Goal: Task Accomplishment & Management: Manage account settings

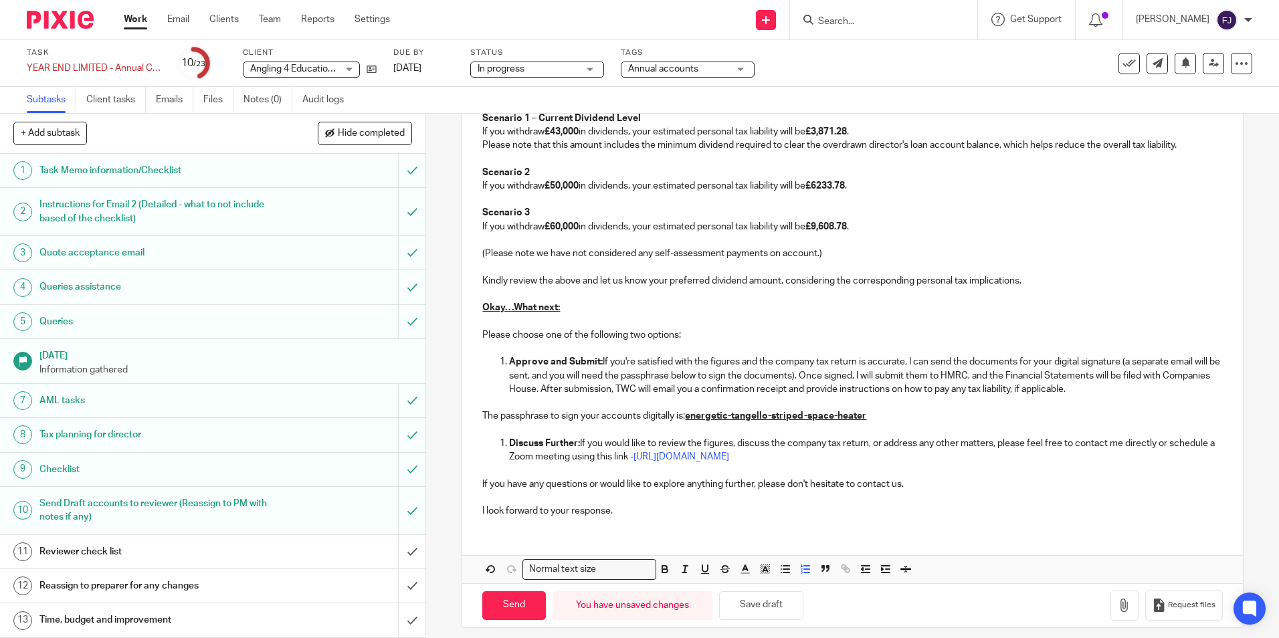
scroll to position [1384, 0]
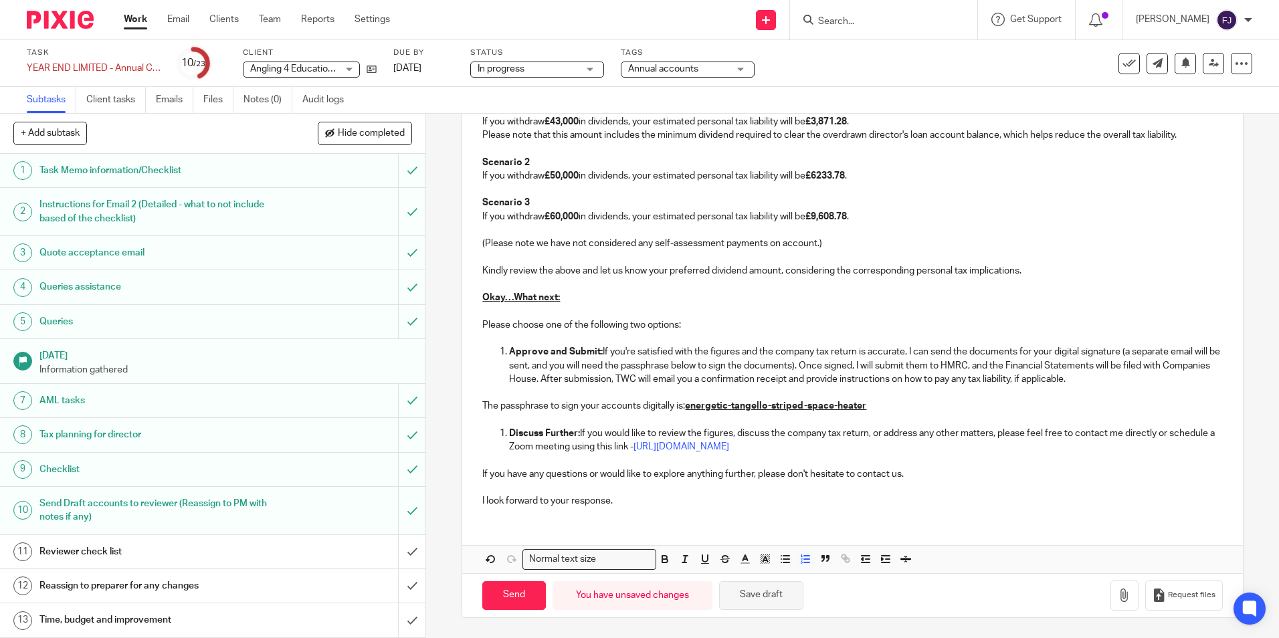
click at [753, 593] on button "Save draft" at bounding box center [761, 595] width 84 height 29
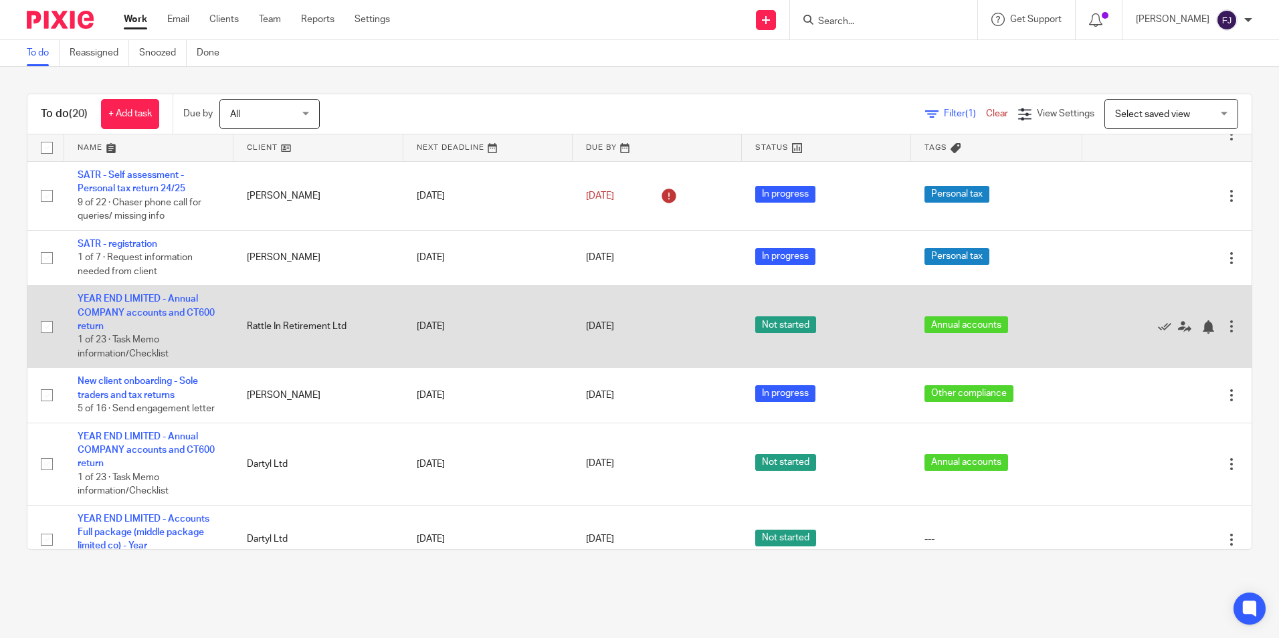
scroll to position [589, 0]
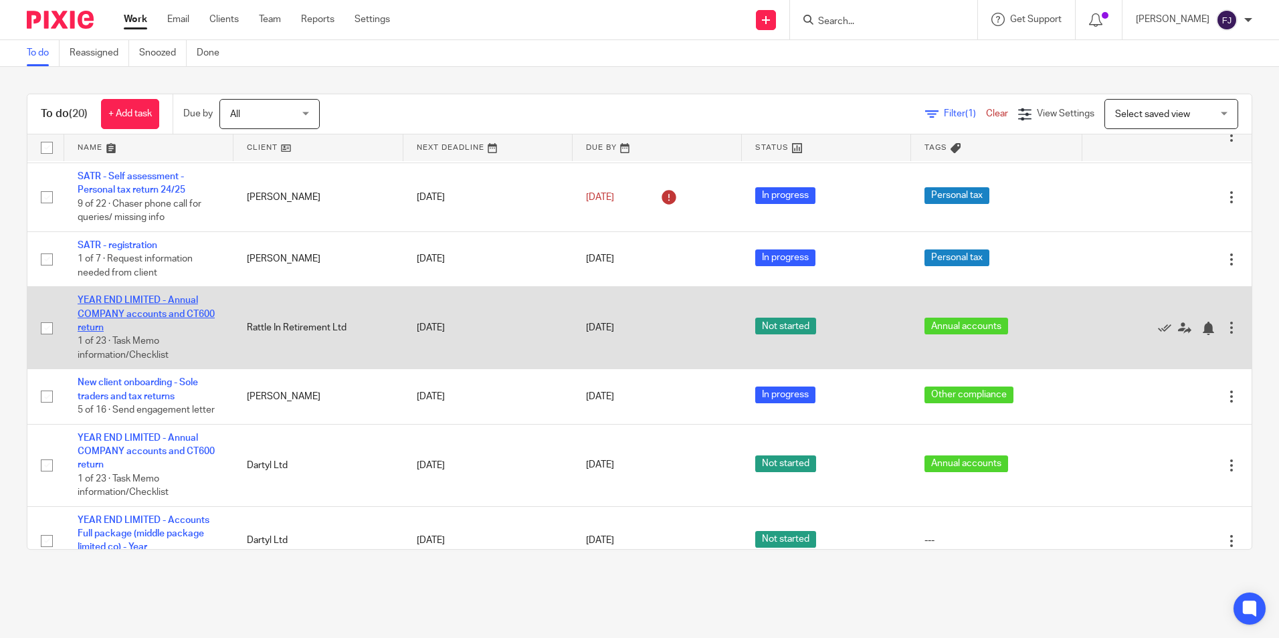
click at [197, 317] on link "YEAR END LIMITED - Annual COMPANY accounts and CT600 return" at bounding box center [146, 314] width 137 height 37
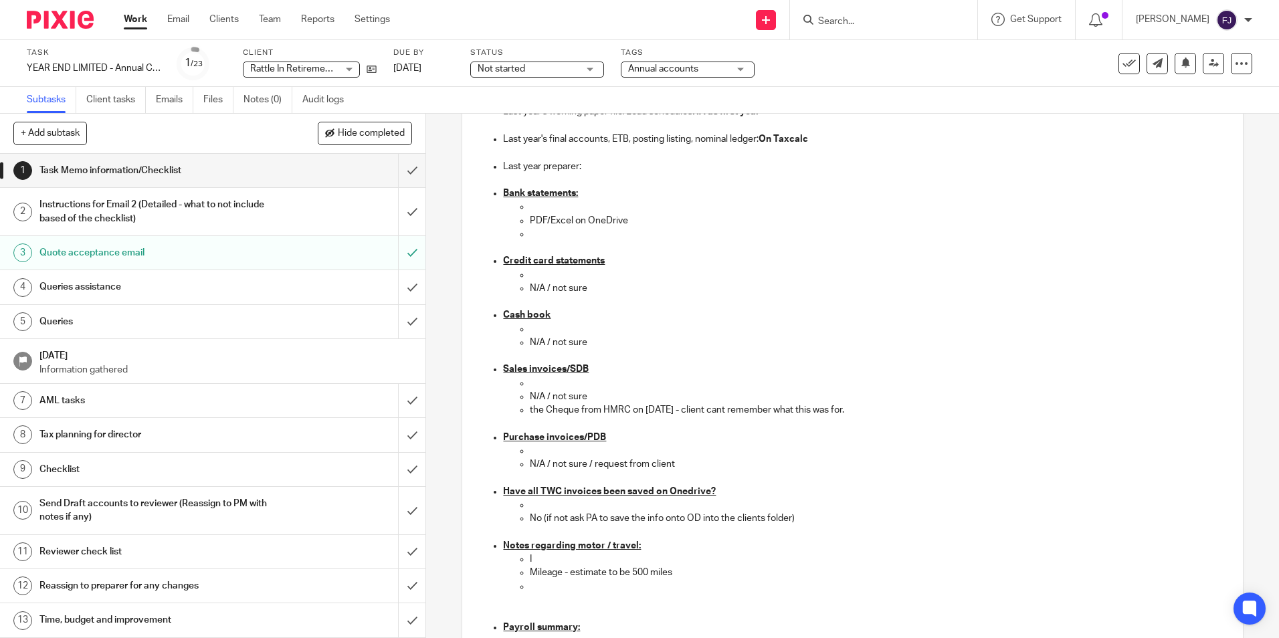
scroll to position [535, 0]
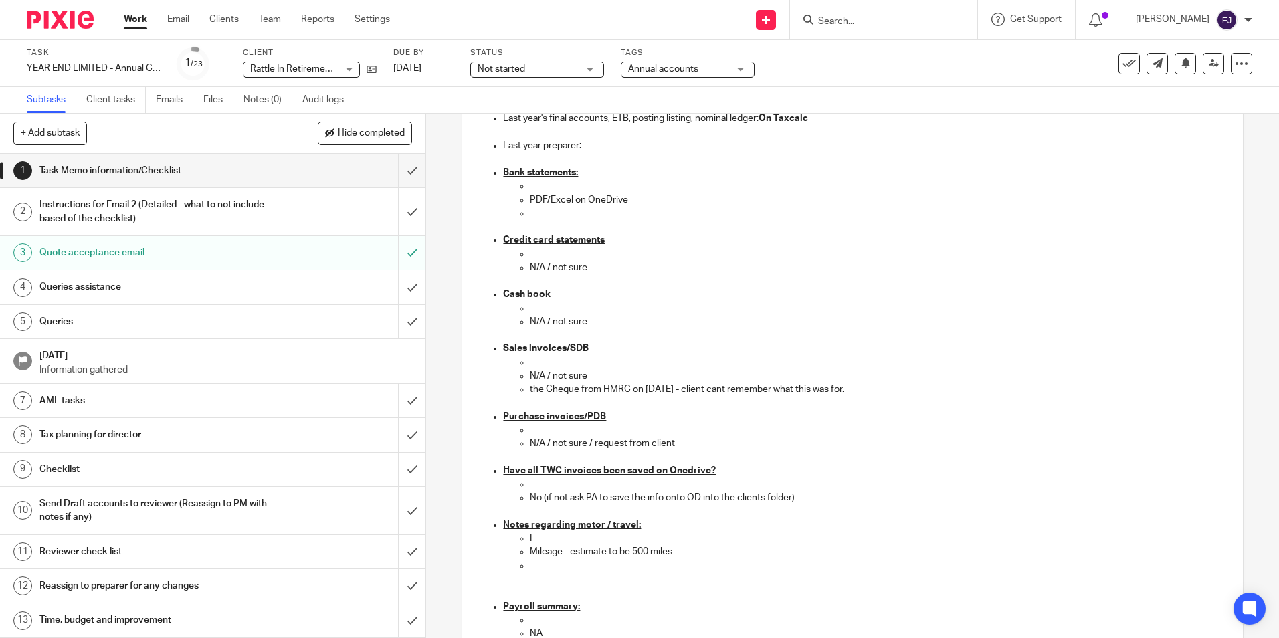
drag, startPoint x: 896, startPoint y: 385, endPoint x: 497, endPoint y: 347, distance: 401.0
click at [764, 298] on p "Cash book" at bounding box center [865, 294] width 725 height 13
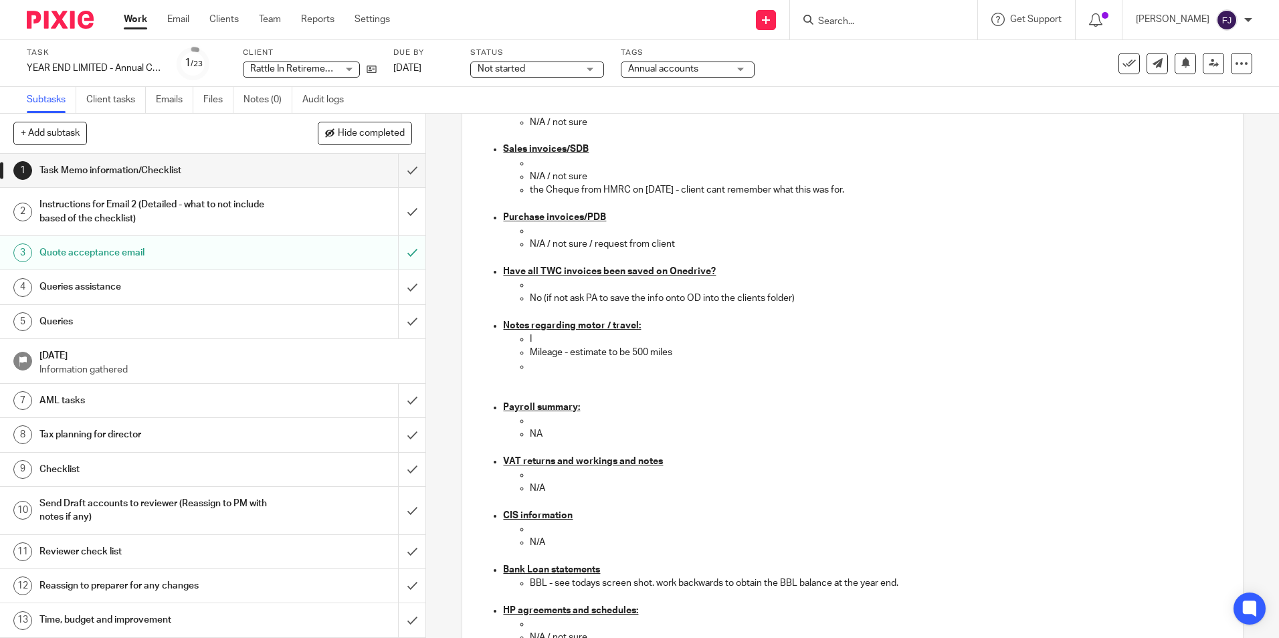
scroll to position [736, 0]
drag, startPoint x: 477, startPoint y: 314, endPoint x: 514, endPoint y: 354, distance: 55.4
click at [514, 354] on ul "Credit card statements N/A / not sure Cash book N/A / not sure Sales invoices/S…" at bounding box center [852, 554] width 752 height 1043
click at [608, 384] on p at bounding box center [879, 378] width 698 height 13
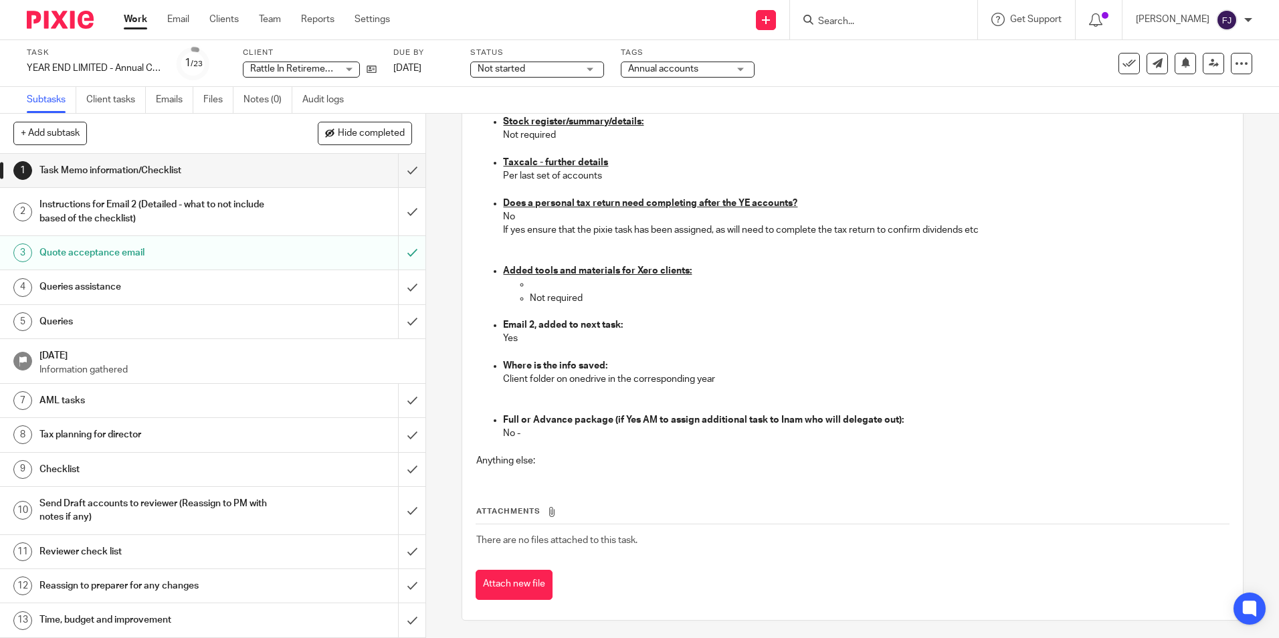
scroll to position [1361, 0]
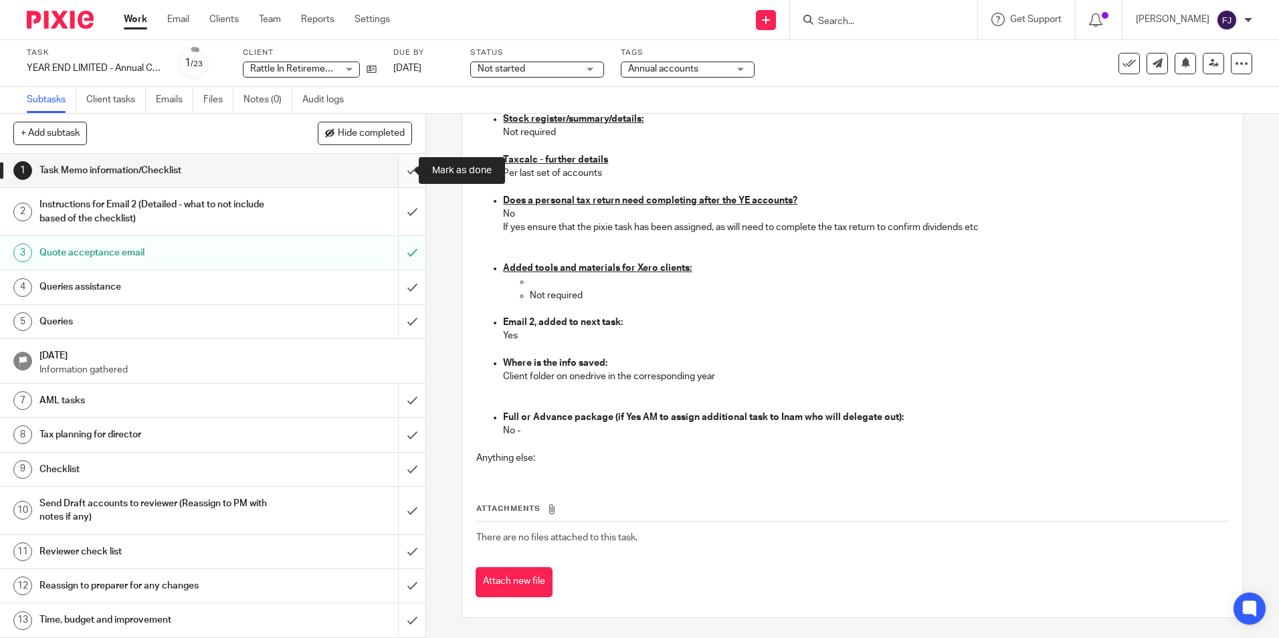
click at [401, 172] on input "submit" at bounding box center [212, 170] width 425 height 33
